Goal: Task Accomplishment & Management: Use online tool/utility

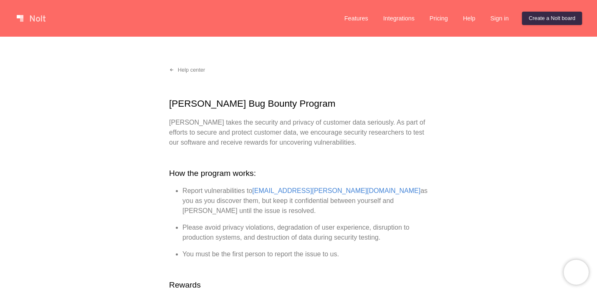
click at [18, 22] on link at bounding box center [30, 18] width 35 height 13
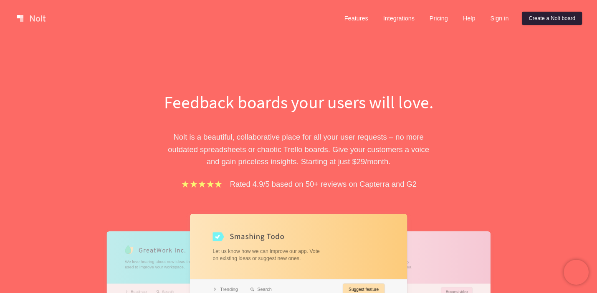
click at [561, 19] on link "Create a Nolt board" at bounding box center [552, 18] width 60 height 13
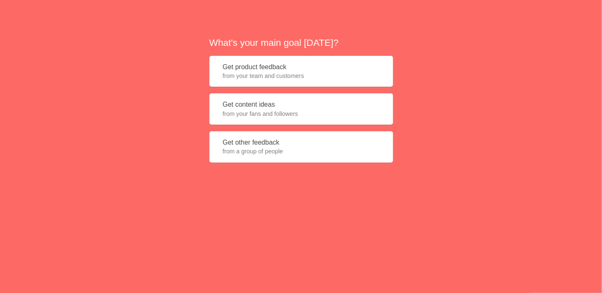
click at [277, 71] on button "Get product feedback from your team and customers" at bounding box center [302, 71] width 184 height 31
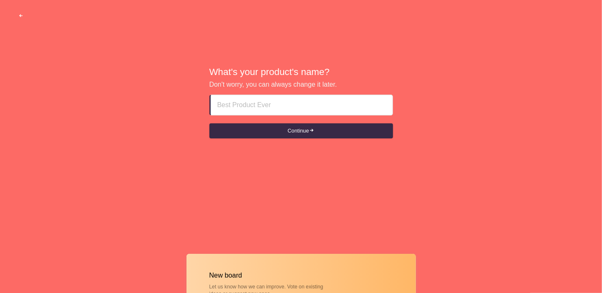
click at [17, 20] on button "button" at bounding box center [20, 15] width 25 height 15
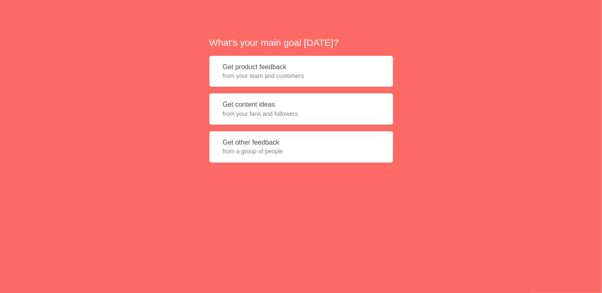
click at [17, 18] on div "What's your main goal [DATE]? Get product feedback from your team and customers…" at bounding box center [301, 102] width 602 height 205
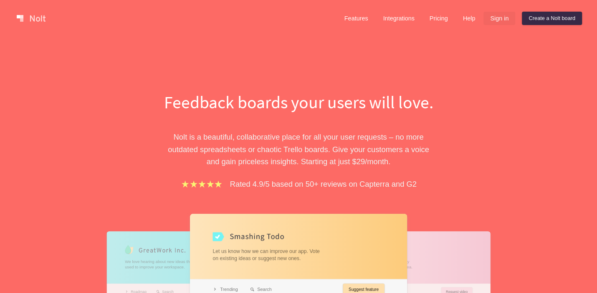
click at [492, 20] on link "Sign in" at bounding box center [499, 18] width 32 height 13
